Goal: Check status: Check status

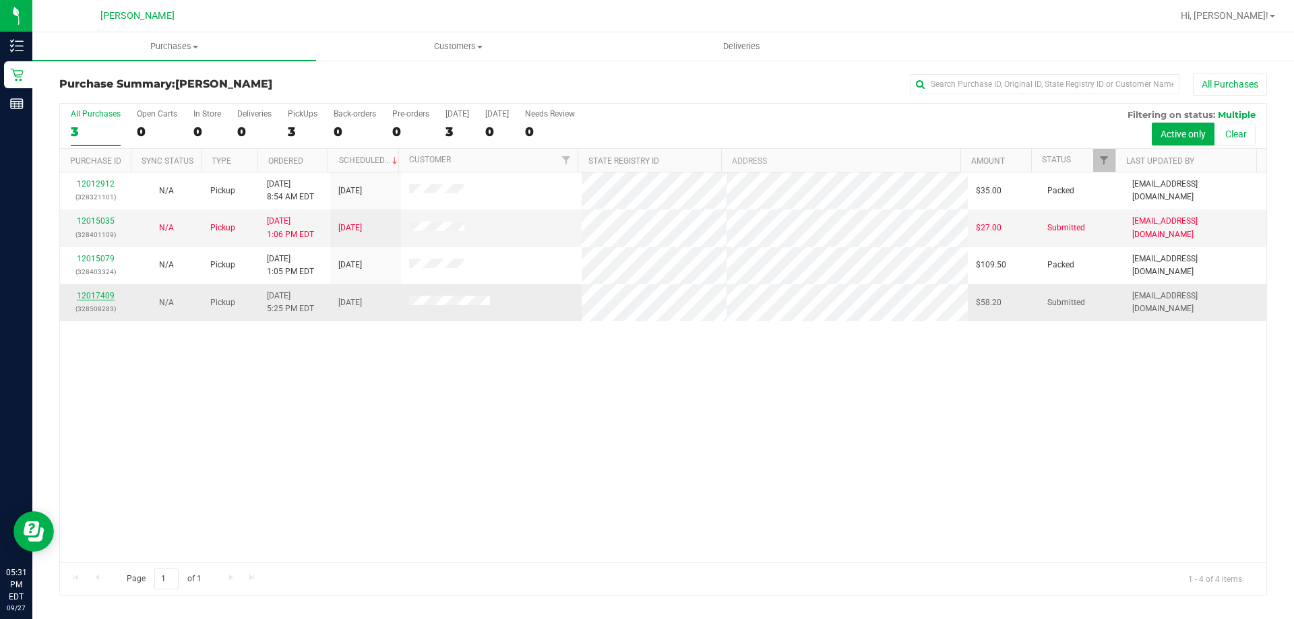
click at [99, 296] on link "12017409" at bounding box center [96, 295] width 38 height 9
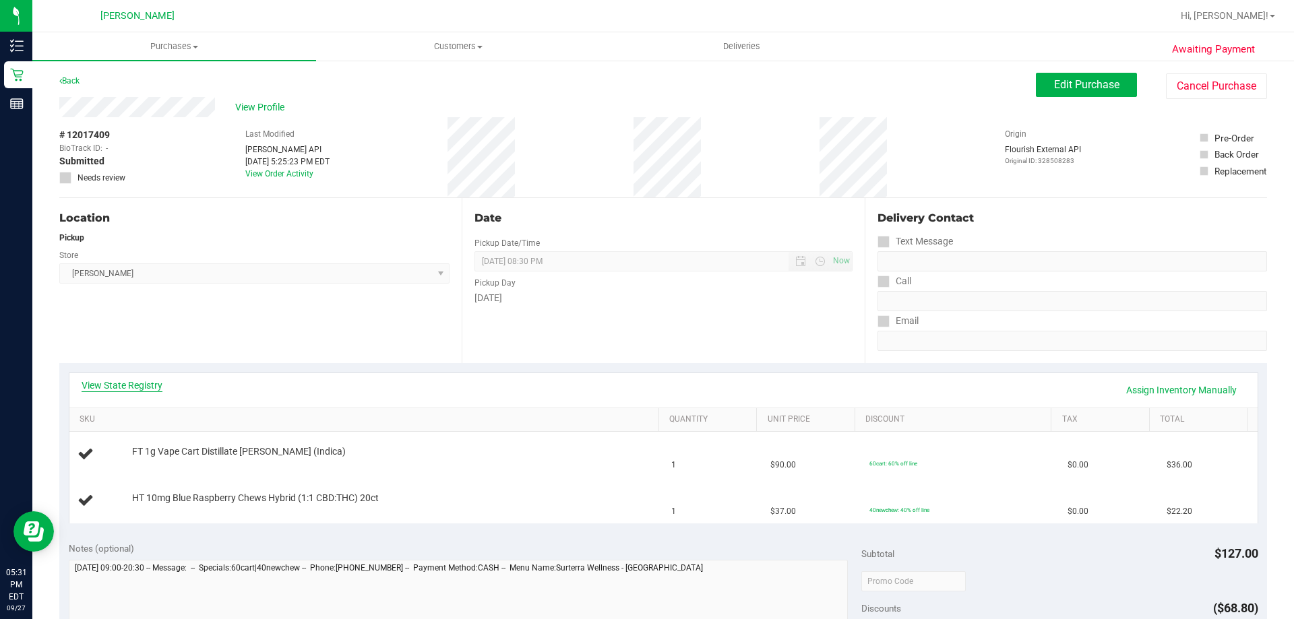
click at [123, 390] on link "View State Registry" at bounding box center [122, 385] width 81 height 13
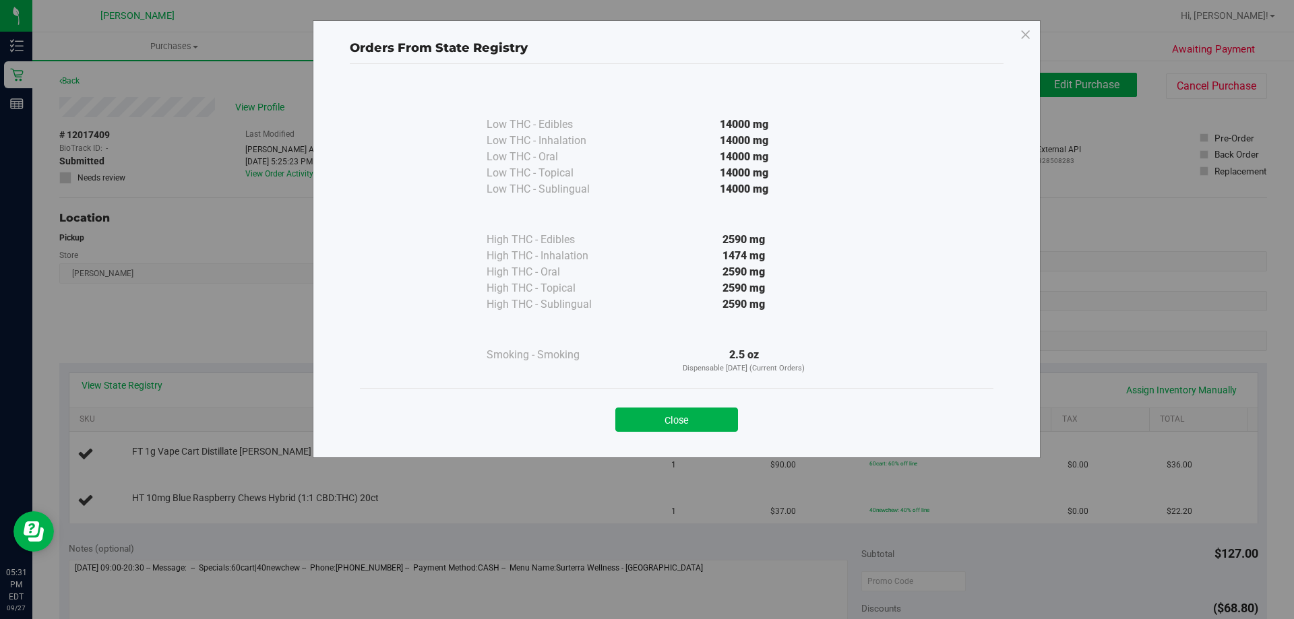
click at [663, 399] on div "Close" at bounding box center [676, 416] width 613 height 34
click at [668, 412] on button "Close" at bounding box center [676, 420] width 123 height 24
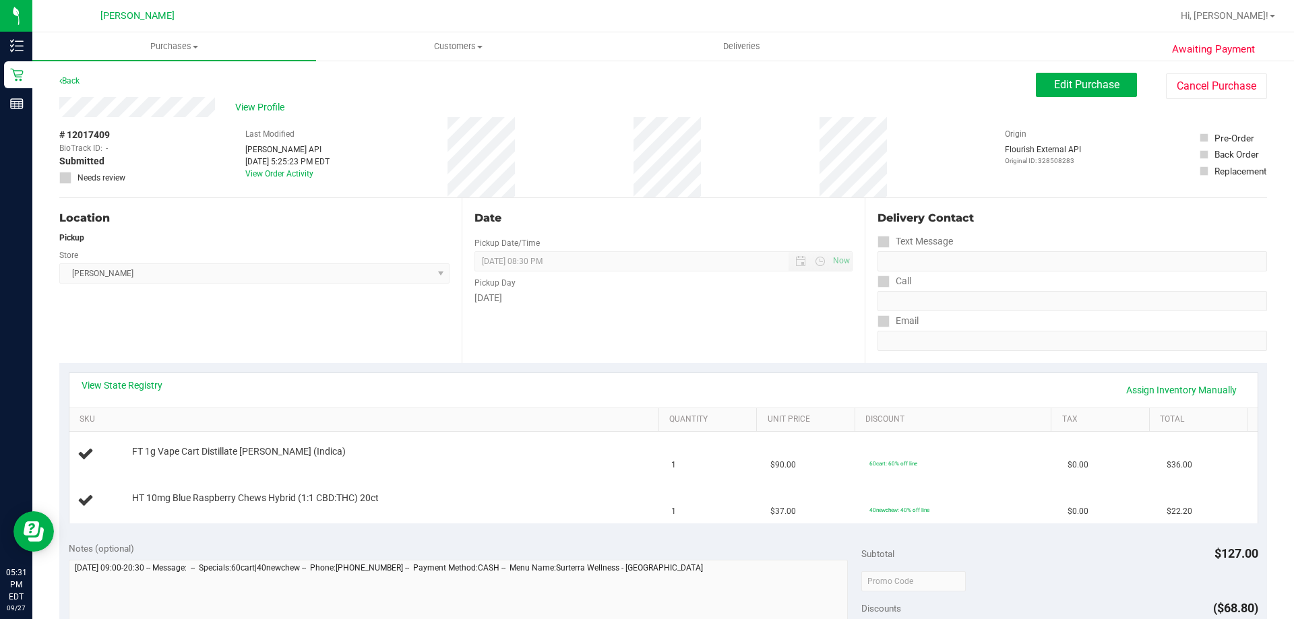
click at [272, 363] on div "View State Registry Assign Inventory Manually SKU Quantity Unit Price Discount …" at bounding box center [662, 447] width 1207 height 169
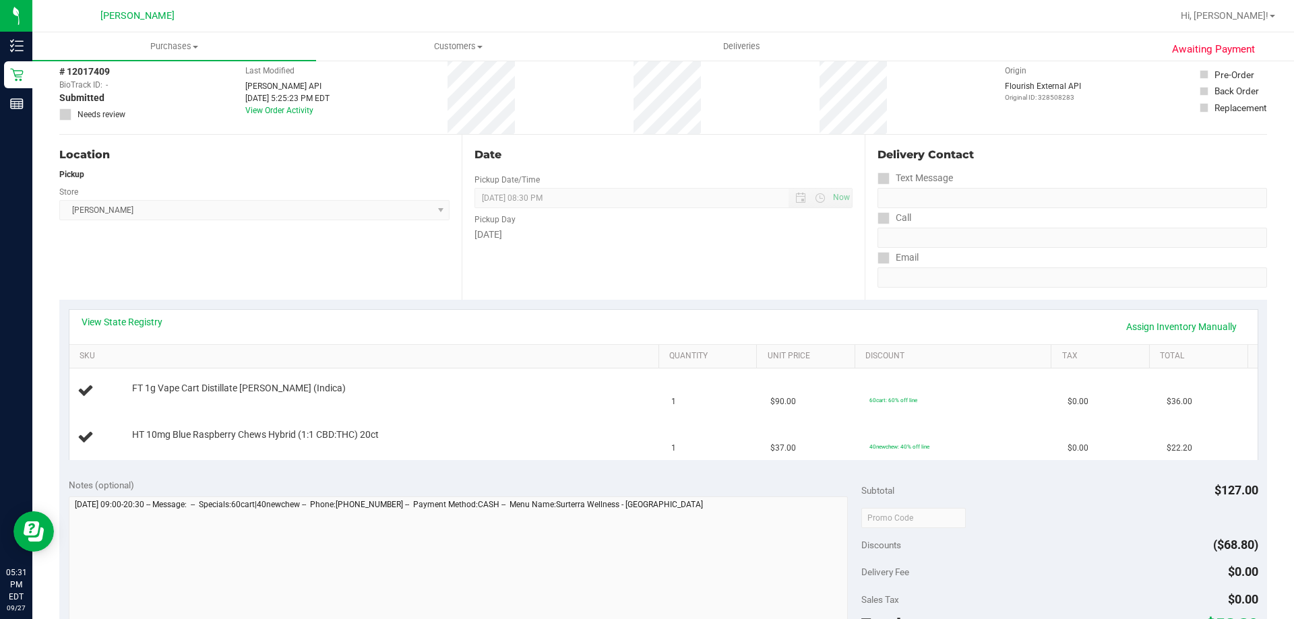
scroll to position [135, 0]
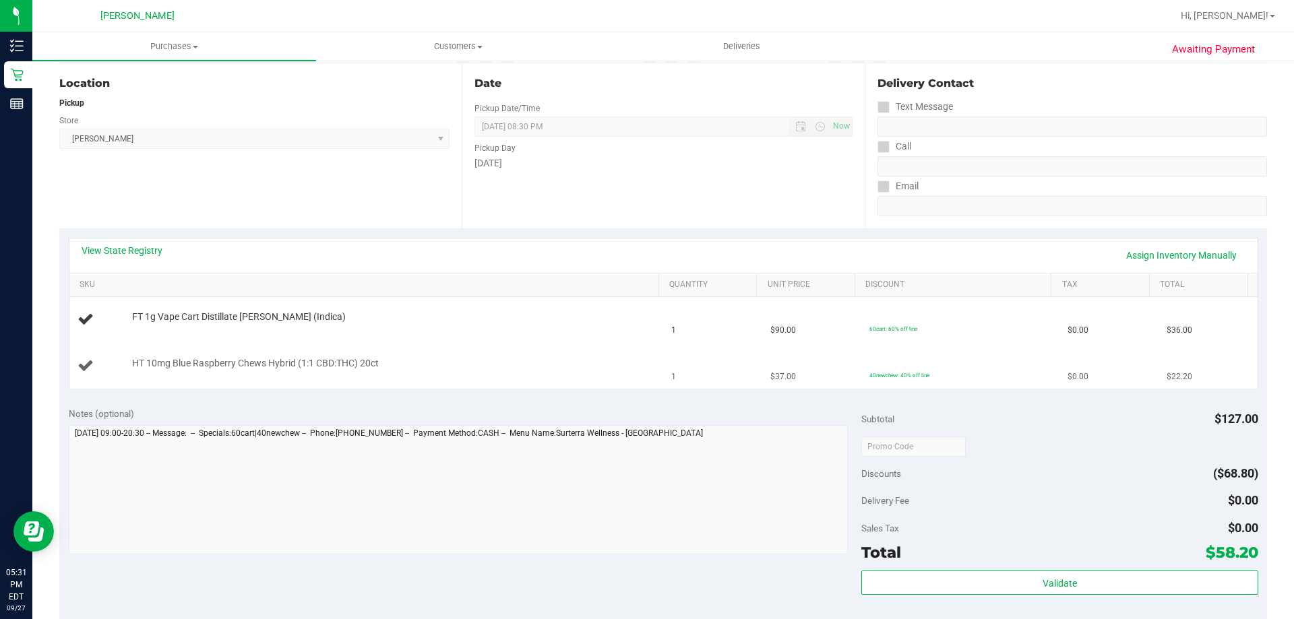
drag, startPoint x: 381, startPoint y: 324, endPoint x: 378, endPoint y: 347, distance: 23.2
click at [381, 331] on td "FT 1g Vape Cart Distillate [PERSON_NAME] (Indica)" at bounding box center [366, 320] width 594 height 46
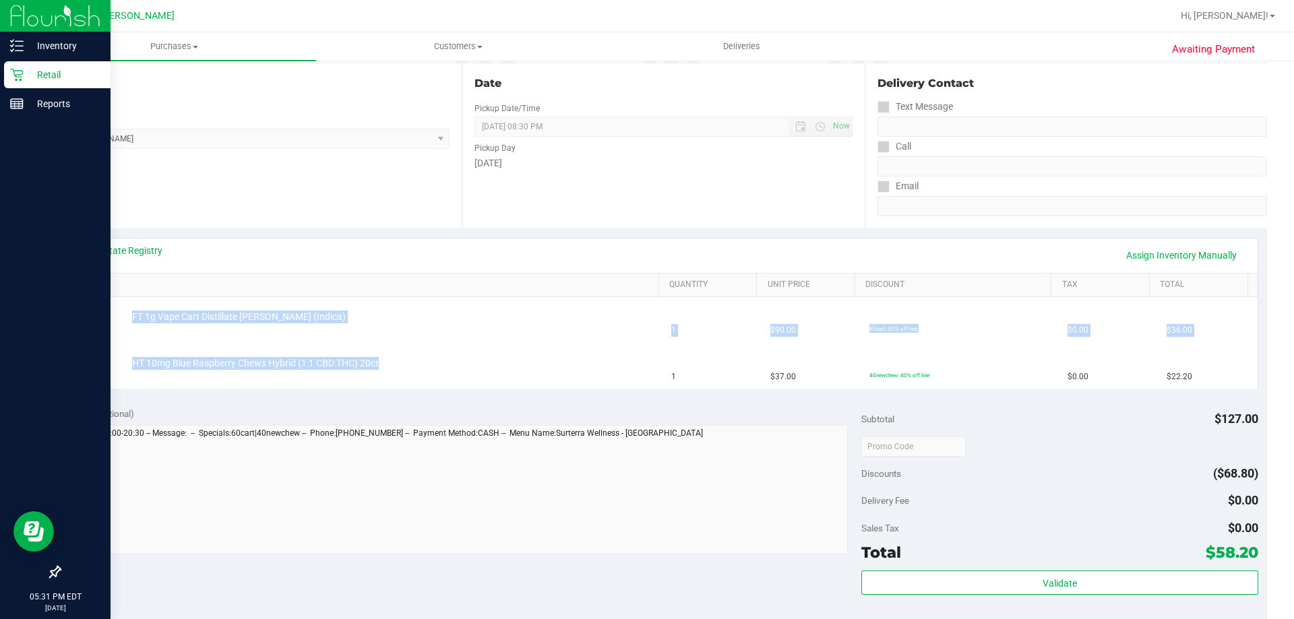
drag, startPoint x: 378, startPoint y: 347, endPoint x: 0, endPoint y: 402, distance: 381.9
click at [61, 399] on purchase-details "Back Edit Purchase Cancel Purchase View Profile # 12017409 BioTrack ID: - Submi…" at bounding box center [662, 446] width 1207 height 1016
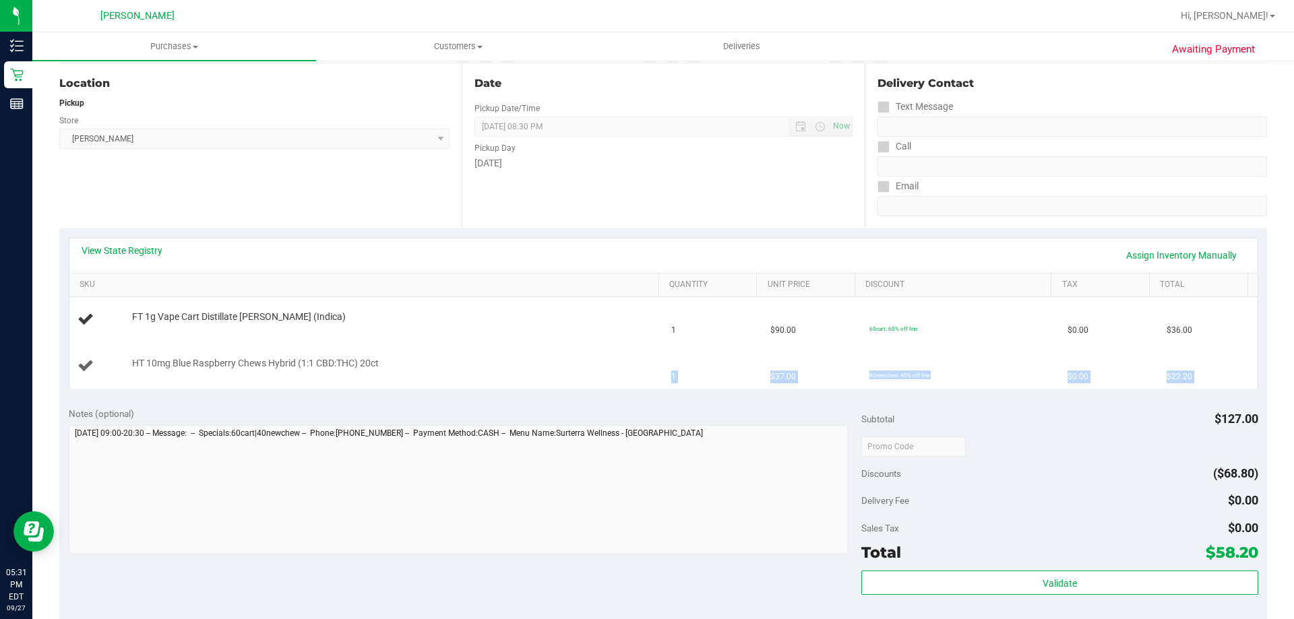
click at [363, 348] on td "HT 10mg Blue Raspberry Chews Hybrid (1:1 CBD:THC) 20ct" at bounding box center [366, 366] width 594 height 45
drag, startPoint x: 338, startPoint y: 305, endPoint x: 431, endPoint y: 305, distance: 93.0
click at [430, 303] on td "FT 1g Vape Cart Distillate [PERSON_NAME] (Indica)" at bounding box center [366, 320] width 594 height 46
click at [429, 328] on div "FT 1g Vape Cart Distillate [PERSON_NAME] (Indica)" at bounding box center [366, 320] width 578 height 18
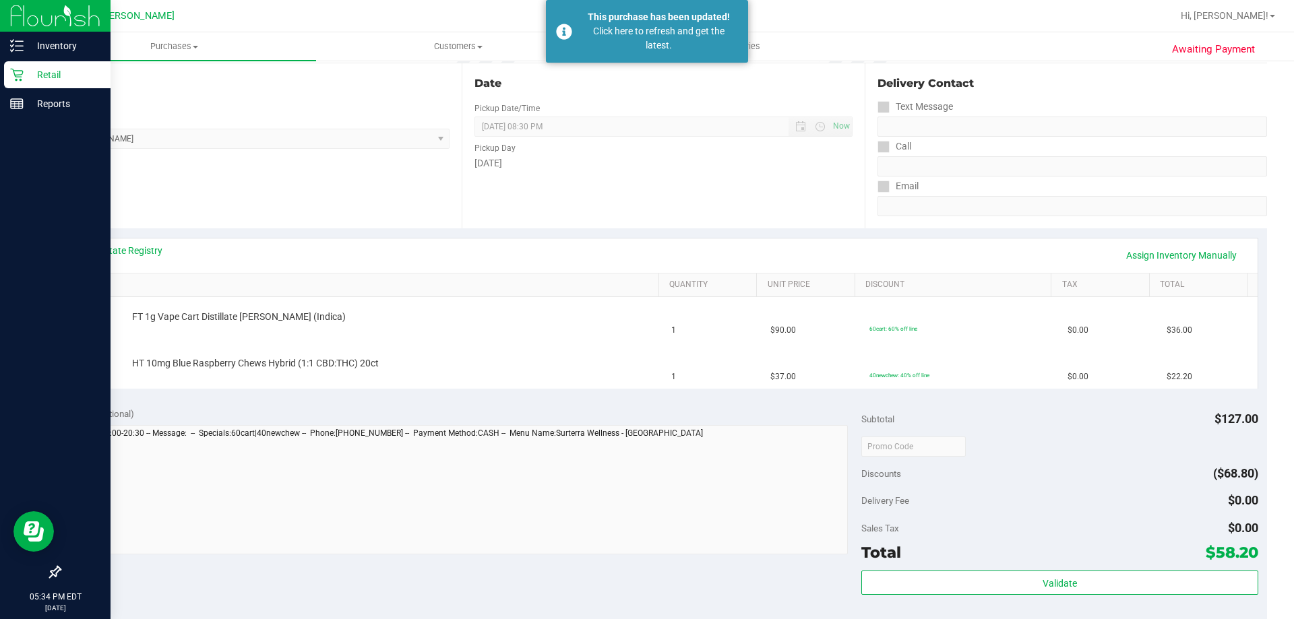
click at [51, 84] on div "Retail" at bounding box center [57, 74] width 106 height 27
